Goal: Task Accomplishment & Management: Manage account settings

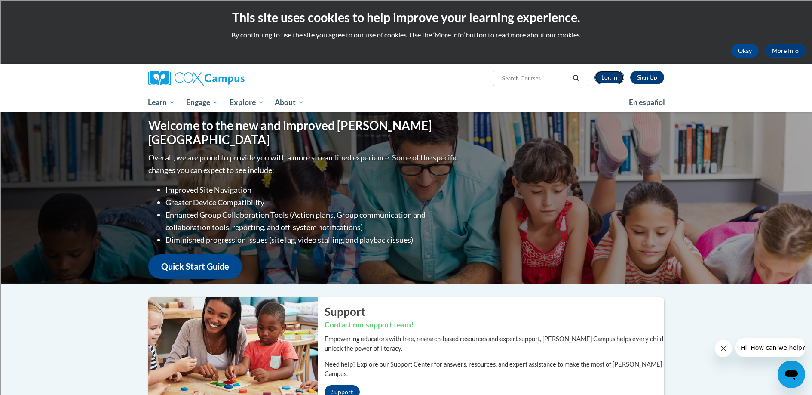
click at [614, 75] on link "Log In" at bounding box center [610, 78] width 30 height 14
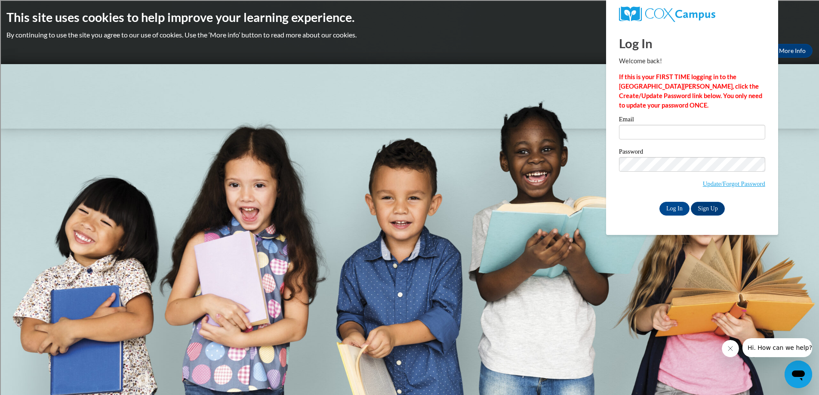
click at [564, 221] on body "This site uses cookies to help improve your learning experience. By continuing …" at bounding box center [409, 197] width 819 height 395
